Goal: Task Accomplishment & Management: Use online tool/utility

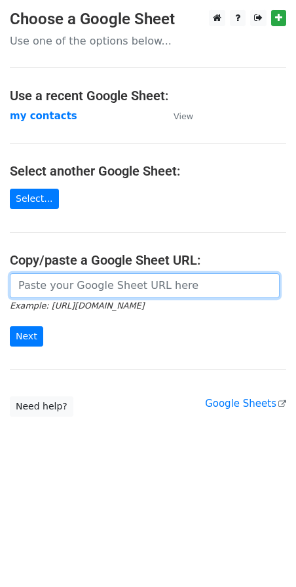
click at [69, 292] on input "url" at bounding box center [145, 285] width 270 height 25
paste input "https://docs.google.com/spreadsheets/d/1IgjKryyjGhVwaKE4J1giGDWz09lxVyjR0wF0liF…"
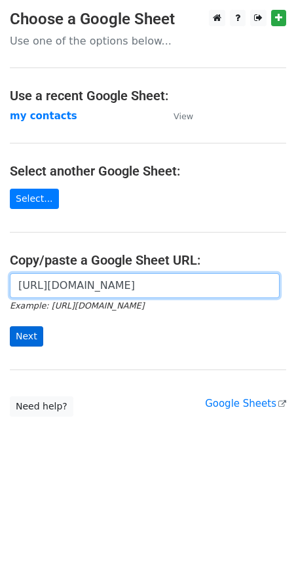
type input "https://docs.google.com/spreadsheets/d/1IgjKryyjGhVwaKE4J1giGDWz09lxVyjR0wF0liF…"
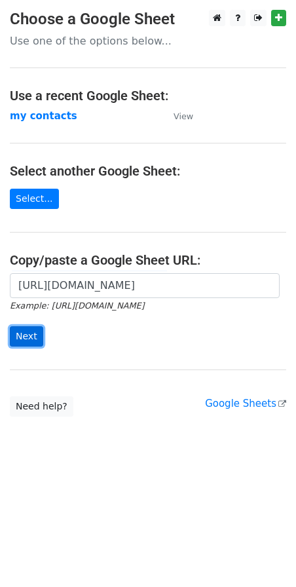
scroll to position [0, 0]
click at [30, 336] on input "Next" at bounding box center [26, 337] width 33 height 20
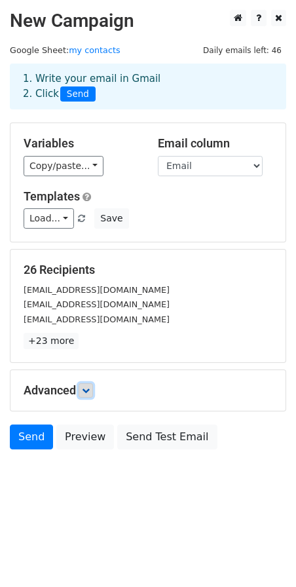
click at [90, 397] on link at bounding box center [86, 391] width 14 height 14
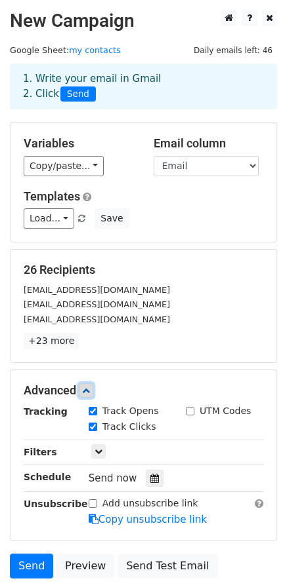
click at [90, 395] on link at bounding box center [86, 391] width 14 height 14
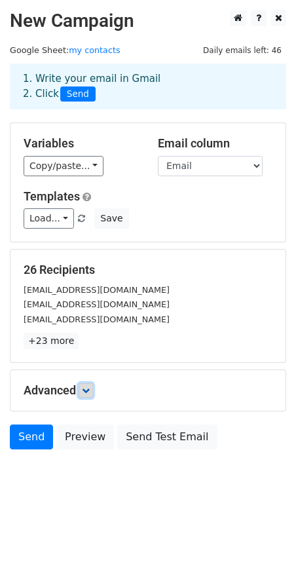
click at [90, 395] on link at bounding box center [86, 391] width 14 height 14
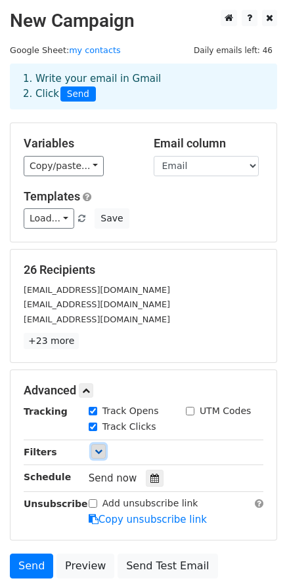
click at [102, 451] on icon at bounding box center [98, 452] width 8 height 8
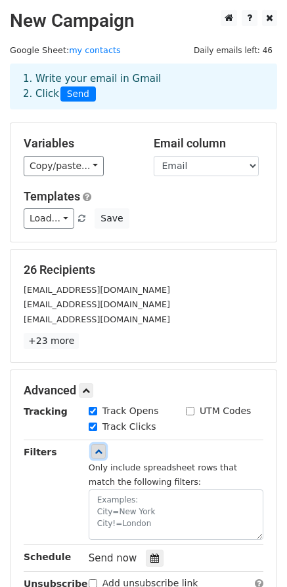
click at [92, 451] on link at bounding box center [98, 452] width 14 height 14
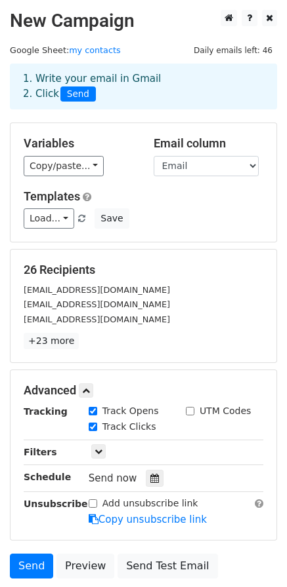
click at [189, 416] on div "UTM Codes" at bounding box center [218, 412] width 65 height 14
click at [188, 412] on input "UTM Codes" at bounding box center [190, 411] width 9 height 9
checkbox input "false"
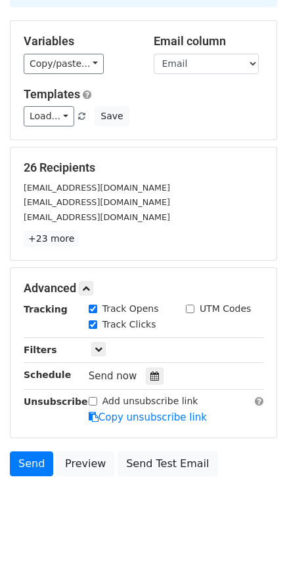
scroll to position [37, 0]
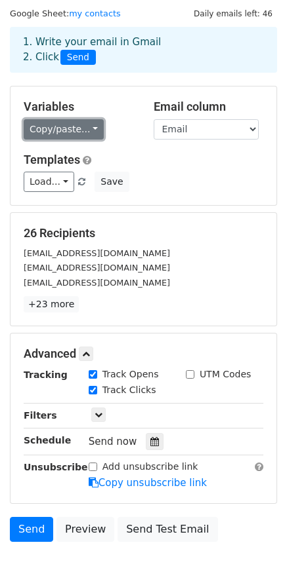
click at [85, 127] on link "Copy/paste..." at bounding box center [64, 129] width 80 height 20
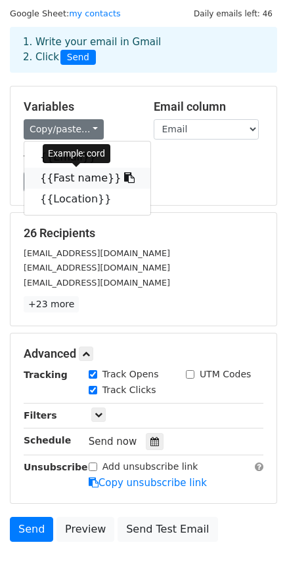
click at [81, 180] on link "{{Fast name}}" at bounding box center [87, 178] width 126 height 21
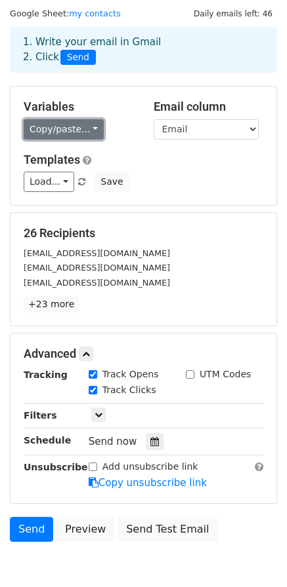
click at [88, 130] on link "Copy/paste..." at bounding box center [64, 129] width 80 height 20
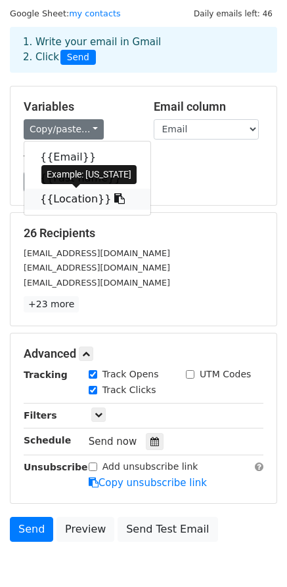
click at [77, 200] on link "{{Location}}" at bounding box center [87, 199] width 126 height 21
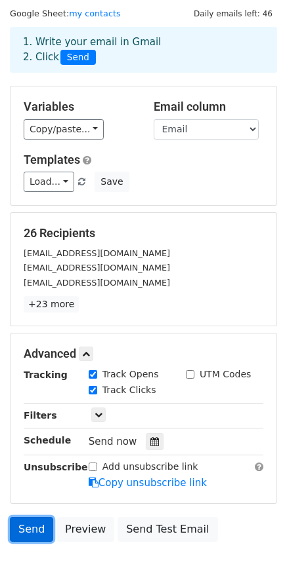
click at [41, 532] on link "Send" at bounding box center [31, 529] width 43 height 25
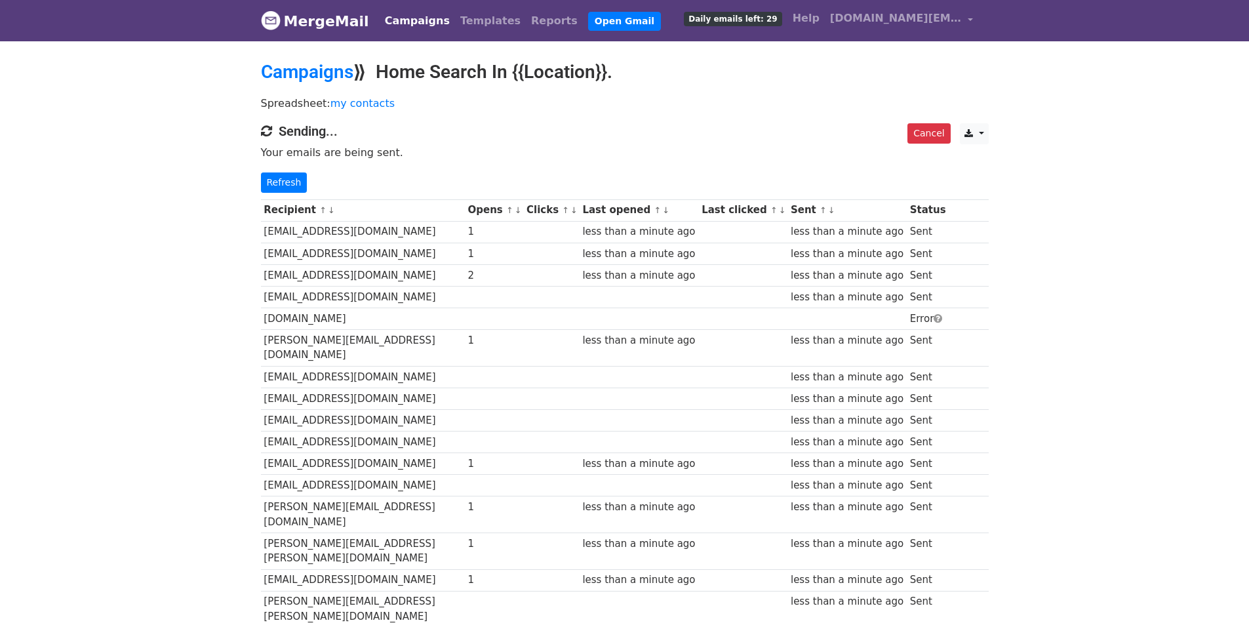
scroll to position [279, 0]
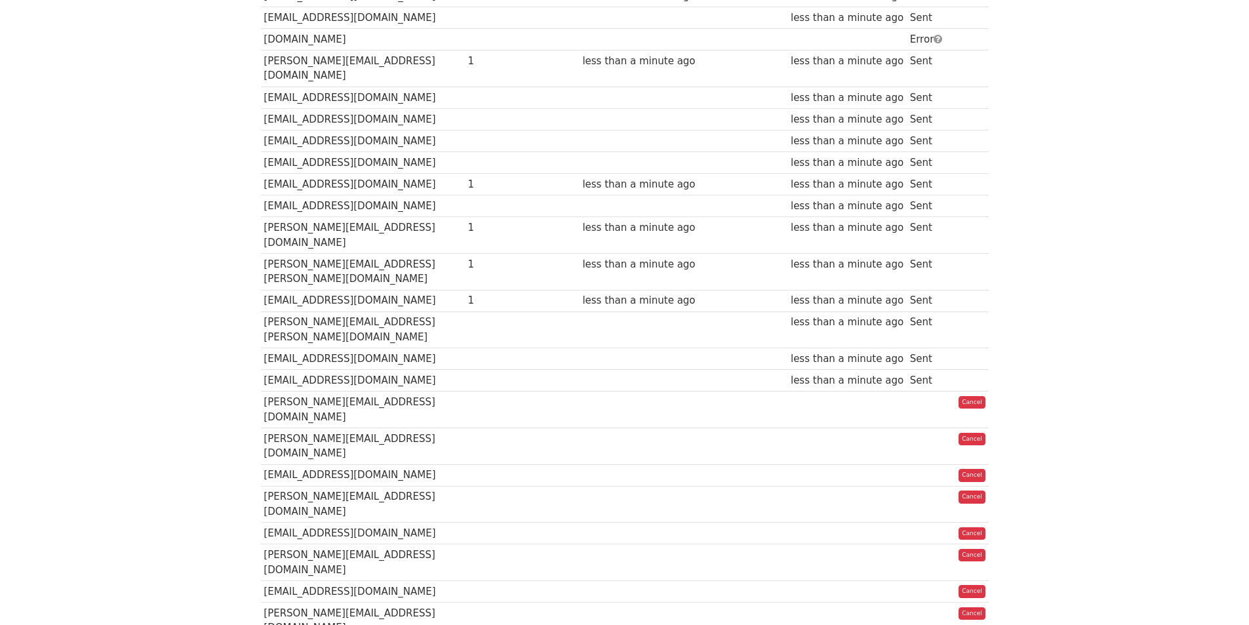
click at [787, 580] on td at bounding box center [846, 591] width 119 height 22
click at [371, 464] on td "[EMAIL_ADDRESS][DOMAIN_NAME]" at bounding box center [363, 475] width 204 height 22
